Goal: Find specific page/section: Find specific page/section

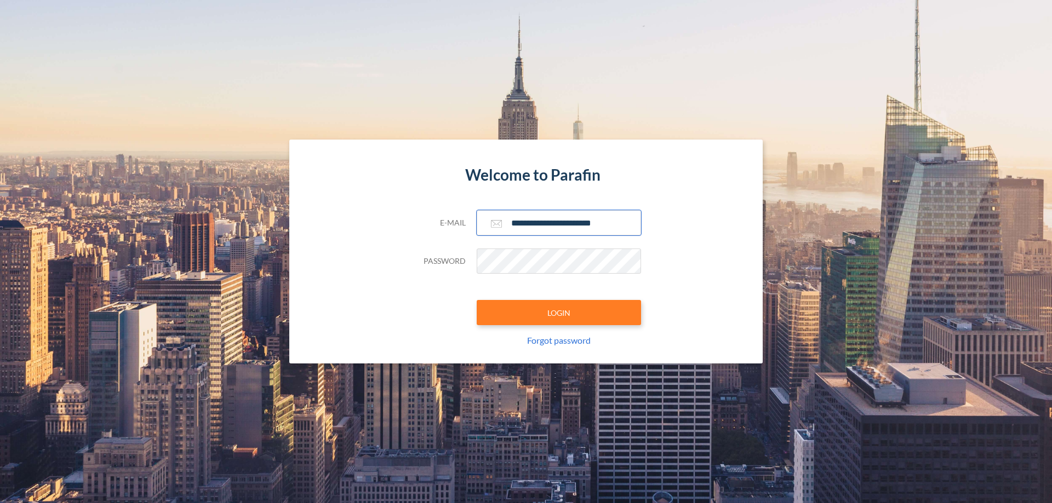
type input "**********"
click at [559, 313] on button "LOGIN" at bounding box center [559, 312] width 164 height 25
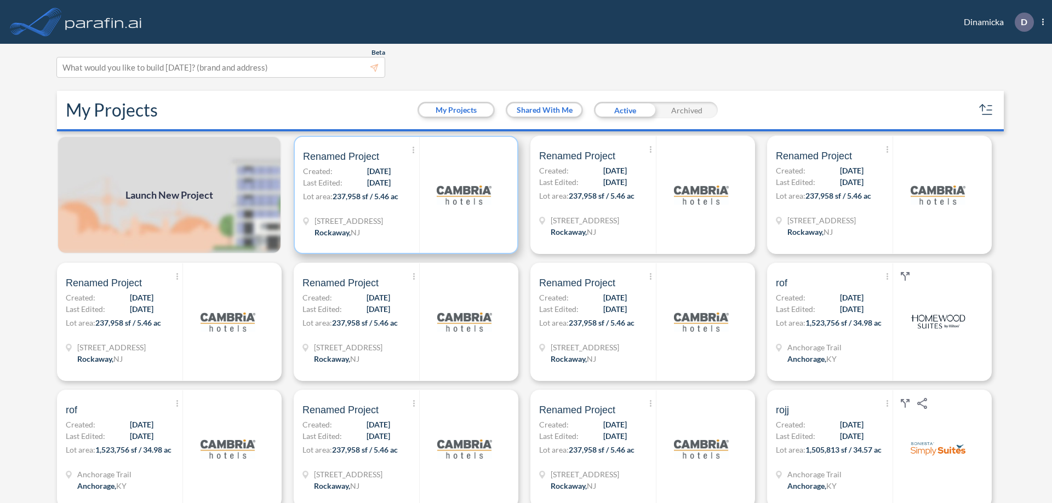
scroll to position [3, 0]
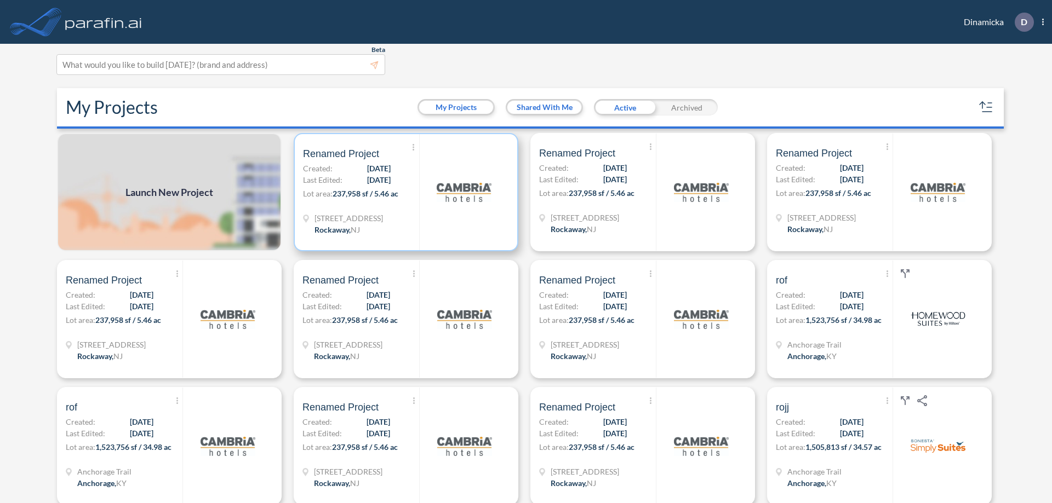
click at [404, 192] on p "Lot area: 237,958 sf / 5.46 ac" at bounding box center [361, 196] width 116 height 16
